Goal: Book appointment/travel/reservation

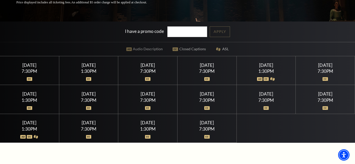
scroll to position [108, 0]
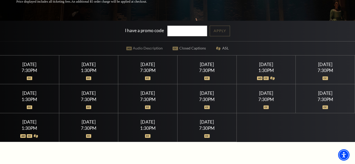
click at [186, 71] on div "7:30PM" at bounding box center [207, 70] width 46 height 4
click at [212, 63] on div "[DATE]" at bounding box center [207, 64] width 46 height 5
click at [209, 78] on div at bounding box center [207, 75] width 46 height 5
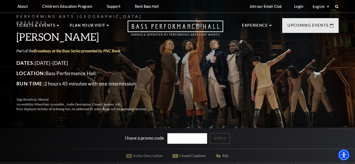
scroll to position [1, 0]
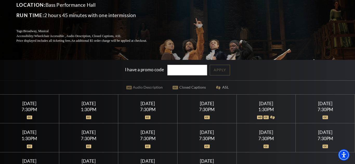
scroll to position [69, 0]
click at [170, 90] on div "Performing Arts [GEOGRAPHIC_DATA] Presents [PERSON_NAME] Part of the Broadway a…" at bounding box center [177, 54] width 355 height 253
click at [174, 90] on div "Performing Arts [GEOGRAPHIC_DATA] Presents [PERSON_NAME] Part of the Broadway a…" at bounding box center [177, 54] width 355 height 253
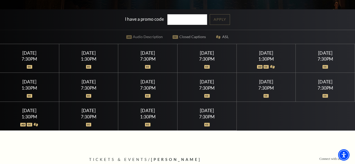
scroll to position [144, 0]
